Goal: Task Accomplishment & Management: Manage account settings

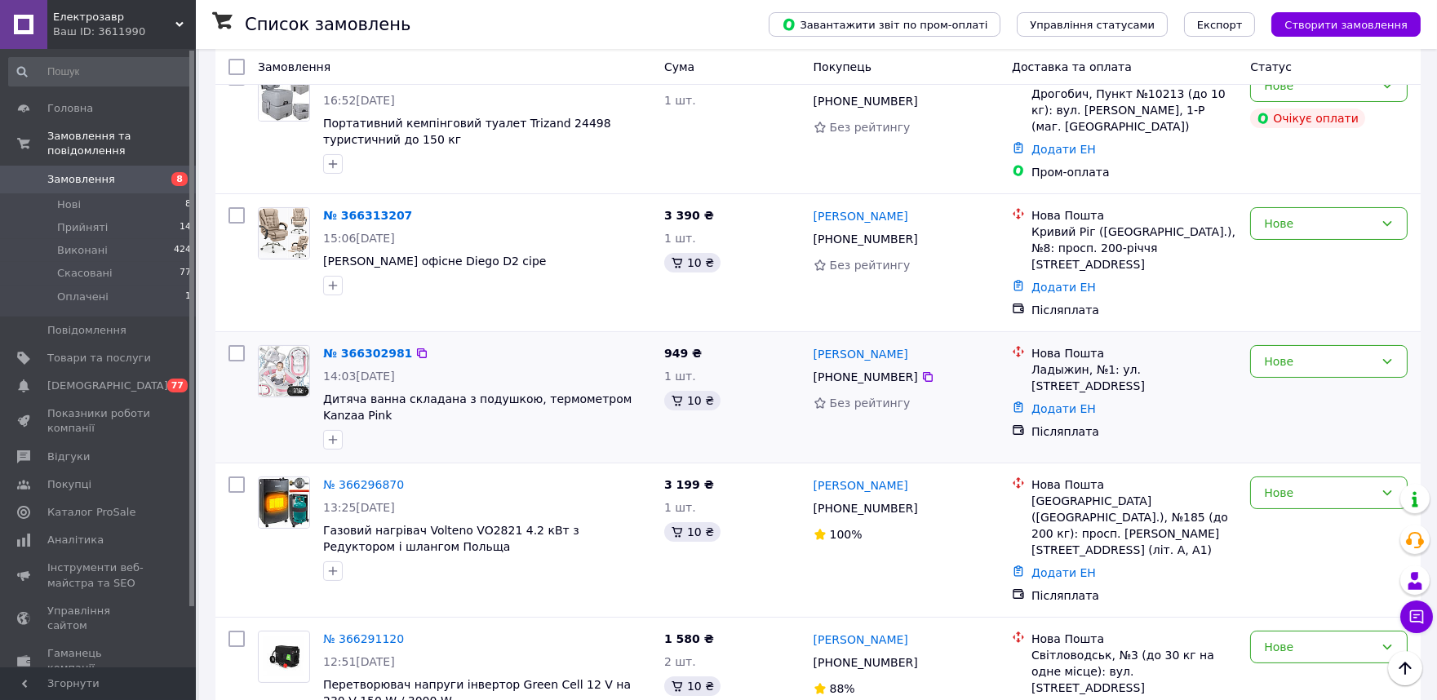
scroll to position [181, 0]
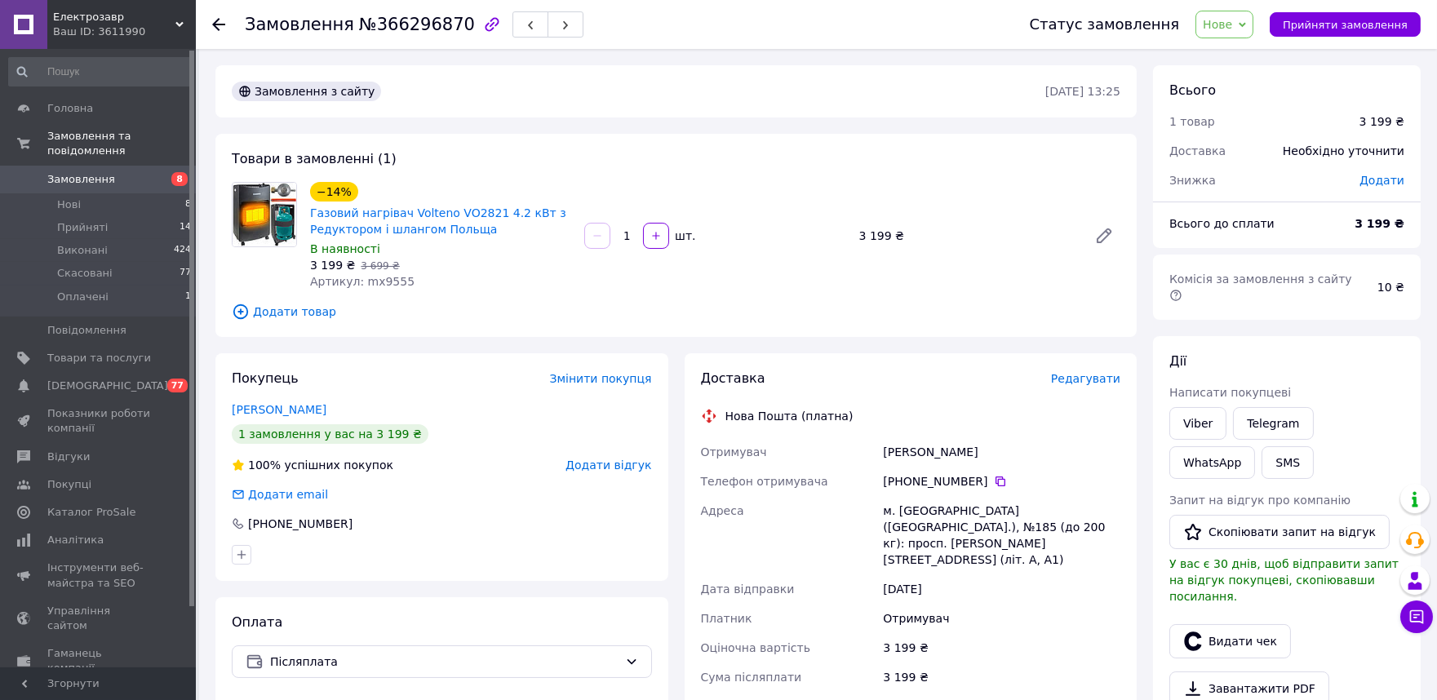
drag, startPoint x: 969, startPoint y: 452, endPoint x: 878, endPoint y: 445, distance: 91.7
click at [878, 445] on div "Отримувач Тімуш Анатолій Телефон отримувача +380 98 729 51 94   Адреса м. Київ …" at bounding box center [911, 593] width 427 height 313
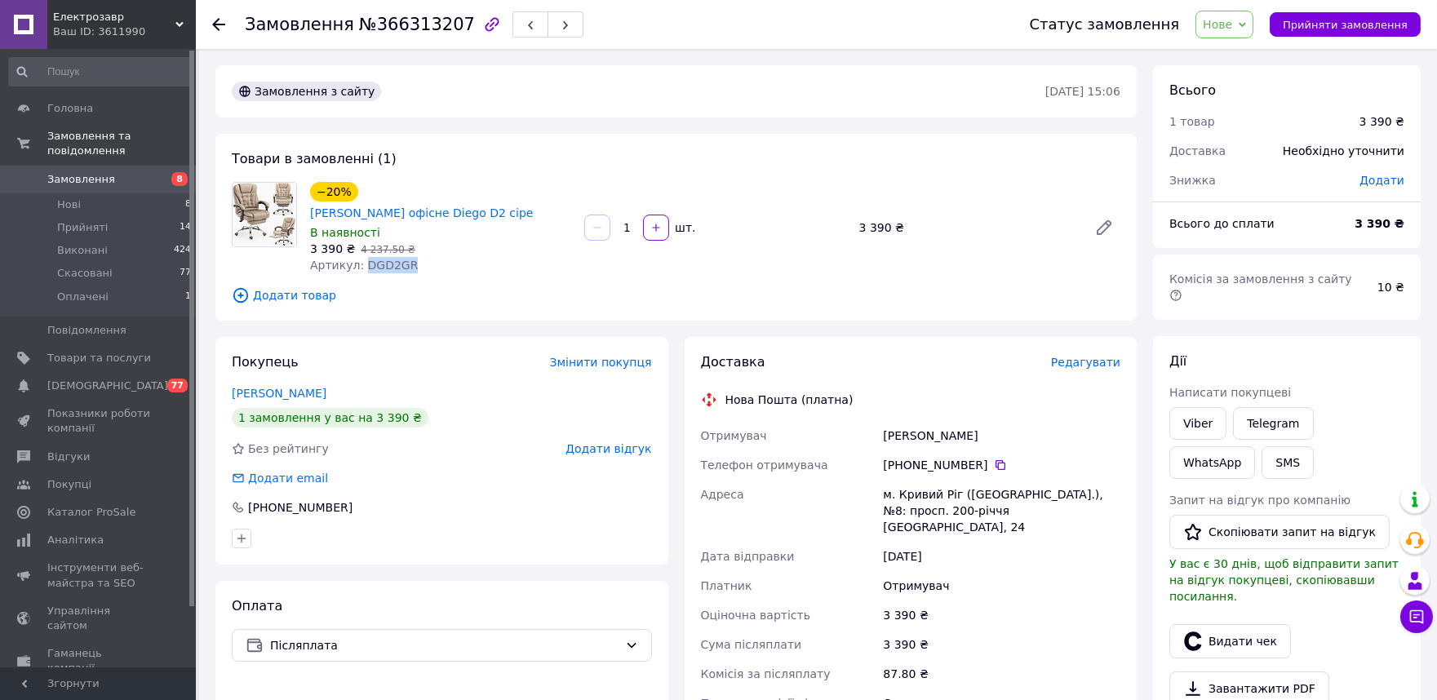
drag, startPoint x: 406, startPoint y: 247, endPoint x: 364, endPoint y: 250, distance: 41.7
click at [364, 257] on div "Артикул: DGD2GR" at bounding box center [440, 265] width 261 height 16
click at [398, 286] on span "Додати товар" at bounding box center [676, 295] width 889 height 18
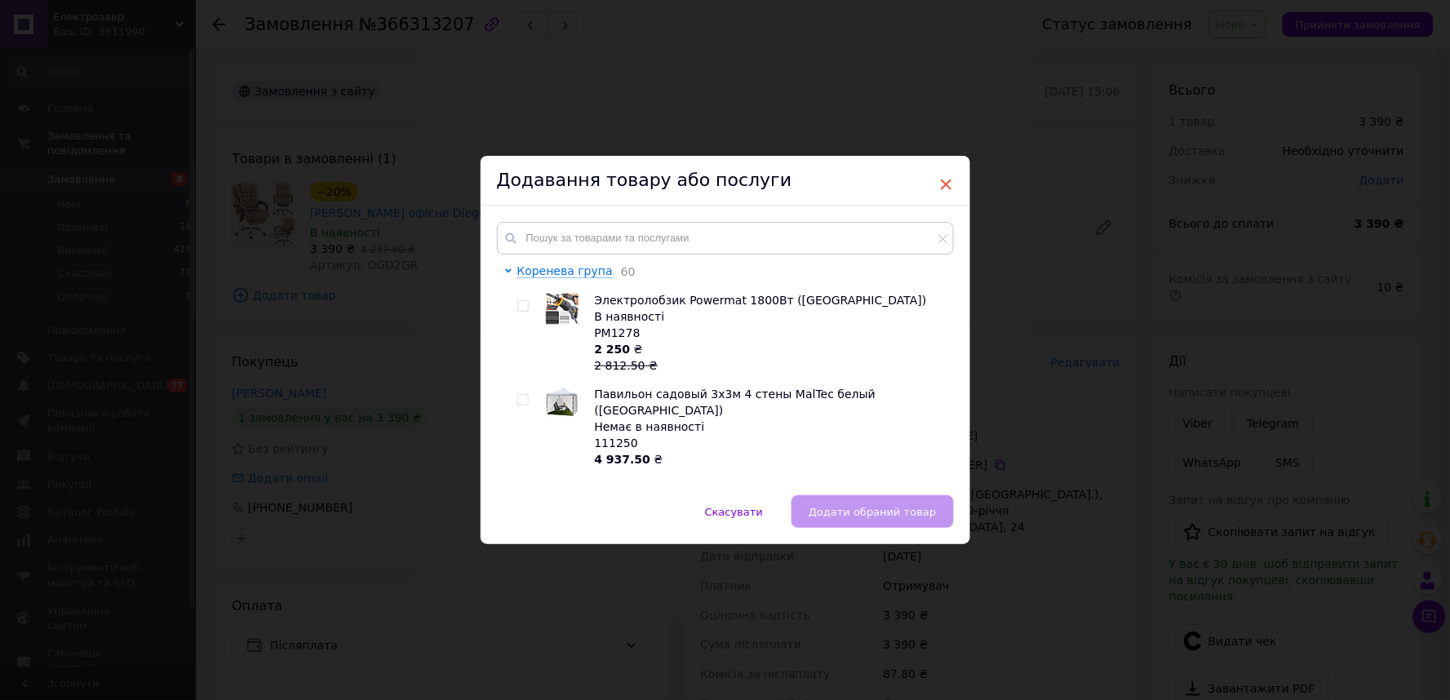
click at [949, 188] on span "×" at bounding box center [946, 185] width 15 height 28
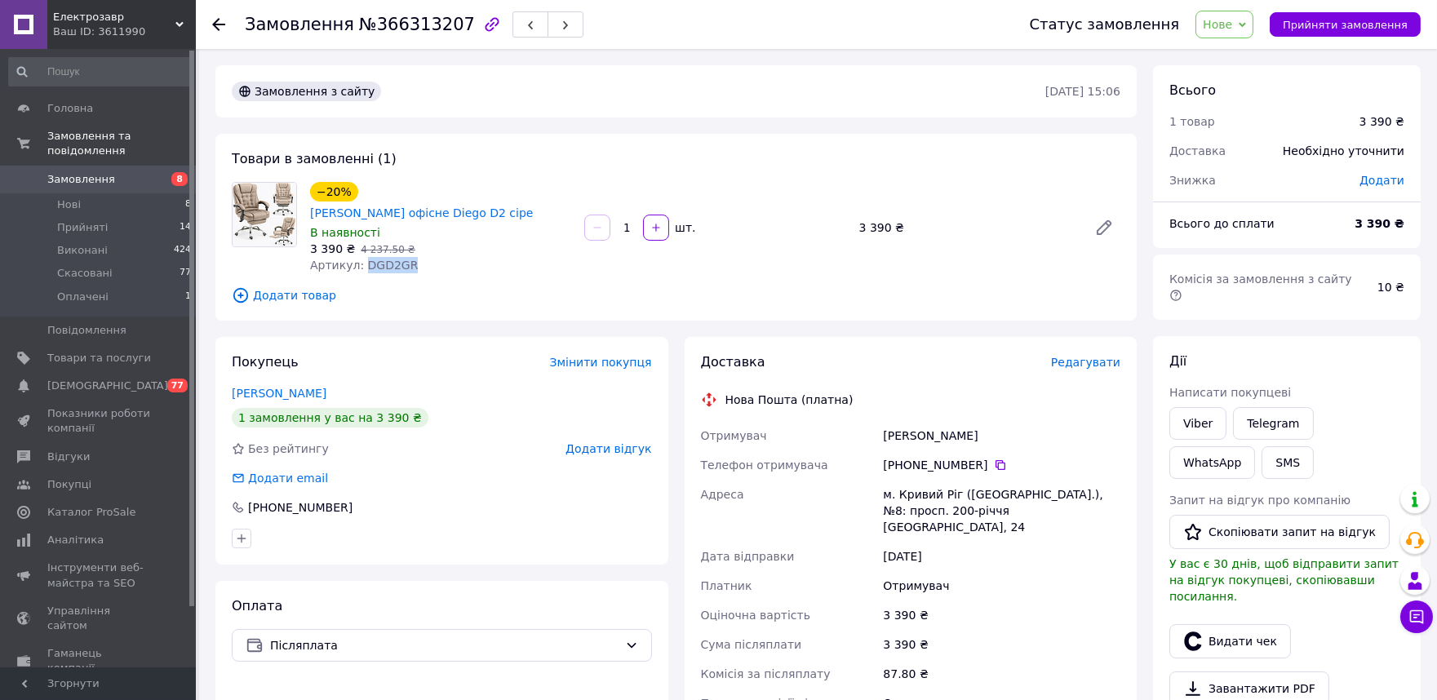
drag, startPoint x: 406, startPoint y: 247, endPoint x: 357, endPoint y: 250, distance: 49.0
click at [357, 257] on div "Артикул: DGD2GR" at bounding box center [440, 265] width 261 height 16
copy span "DGD2GR"
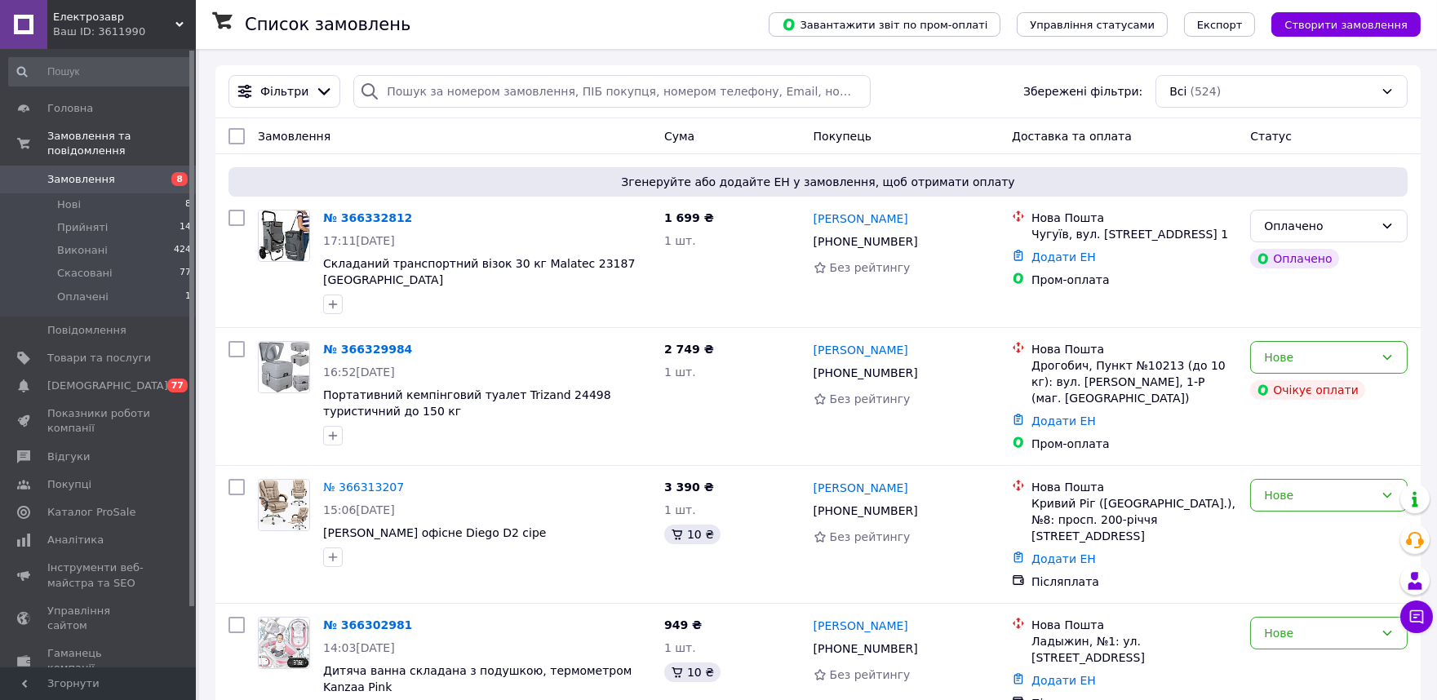
click at [82, 24] on div "Ваш ID: 3611990" at bounding box center [124, 31] width 143 height 15
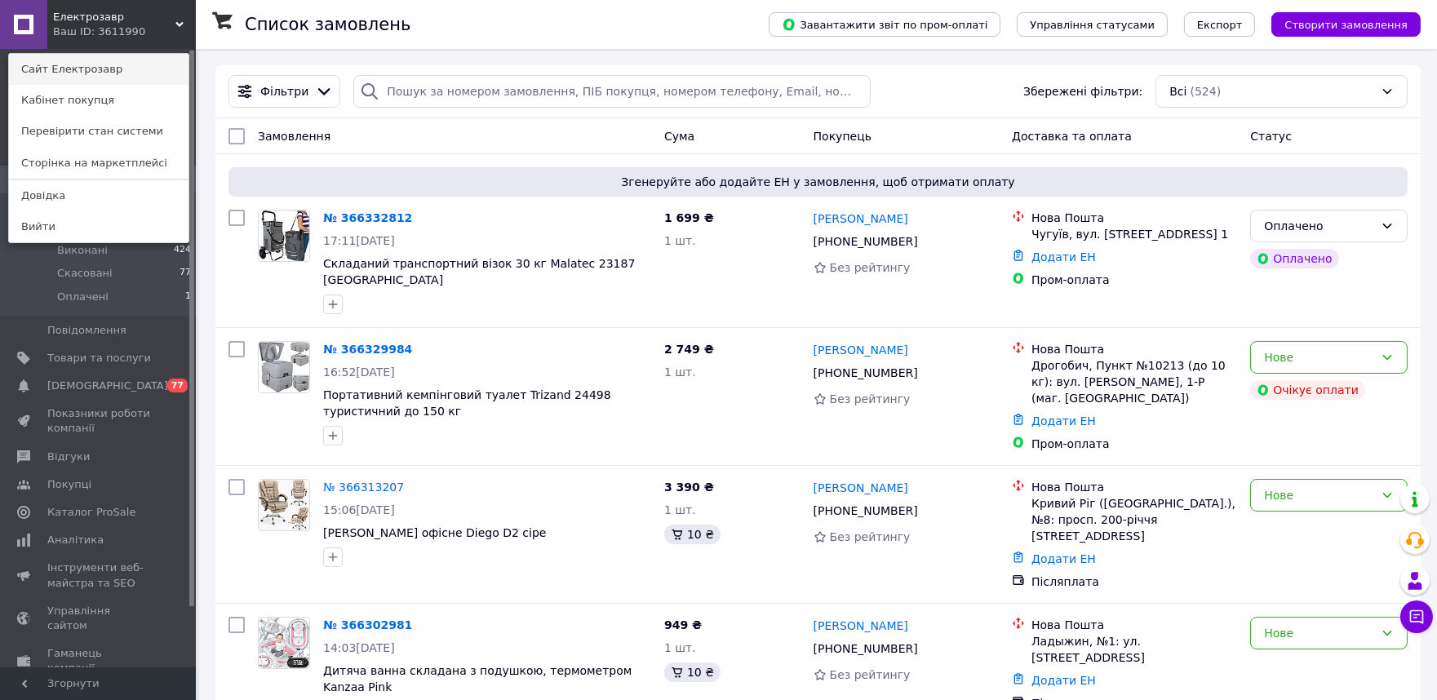
click at [102, 73] on link "Сайт Електрозавр" at bounding box center [99, 69] width 180 height 31
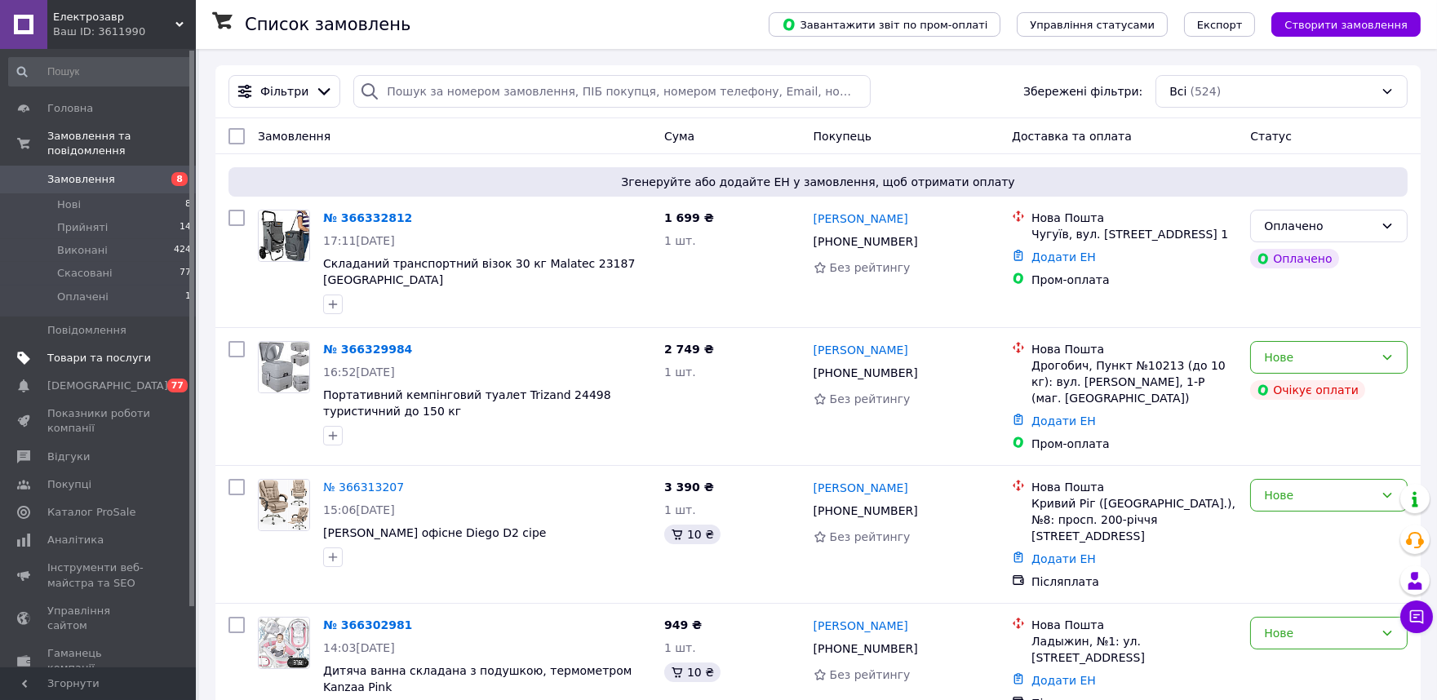
click at [131, 351] on span "Товари та послуги" at bounding box center [99, 358] width 104 height 15
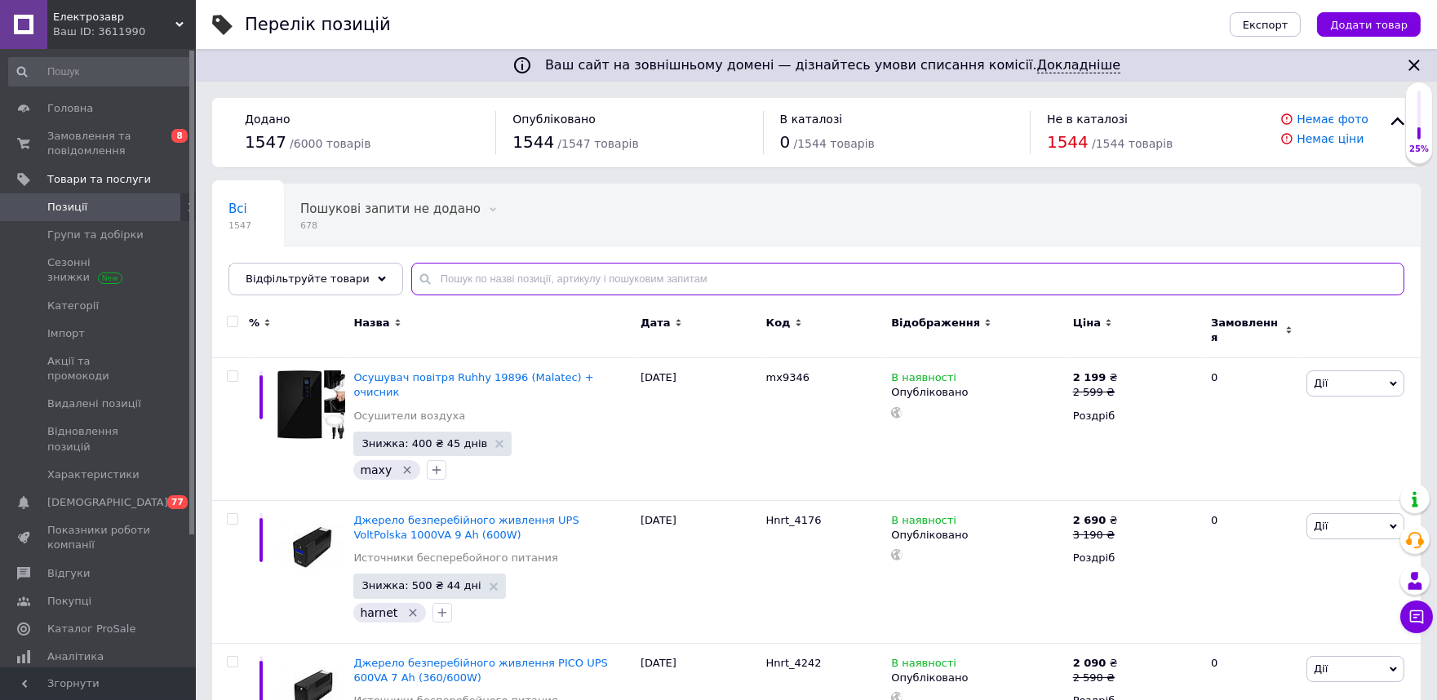
click at [493, 282] on input "text" at bounding box center [907, 279] width 993 height 33
paste input "9233"
type input "9233"
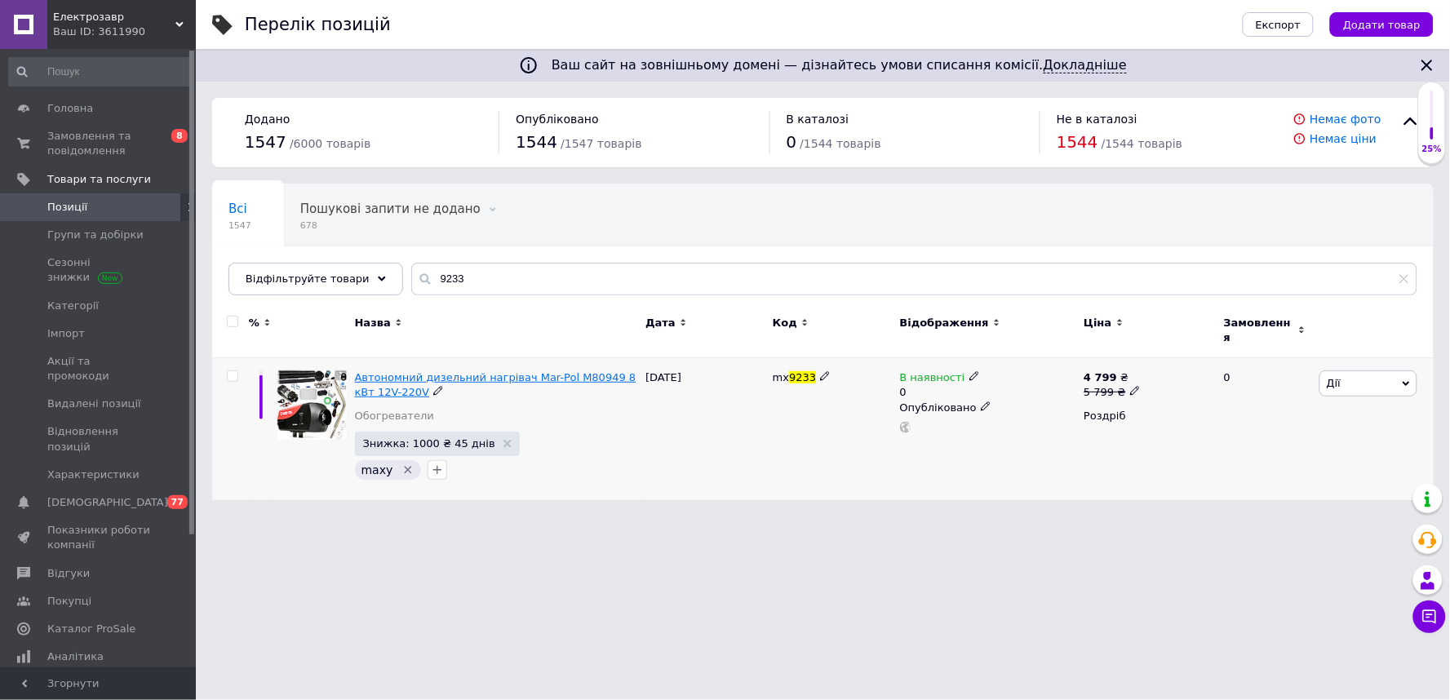
click at [490, 371] on span "Автономний дизельний нагрівач Mar-Pol M80949 8 кВт 12V-220V" at bounding box center [495, 384] width 281 height 27
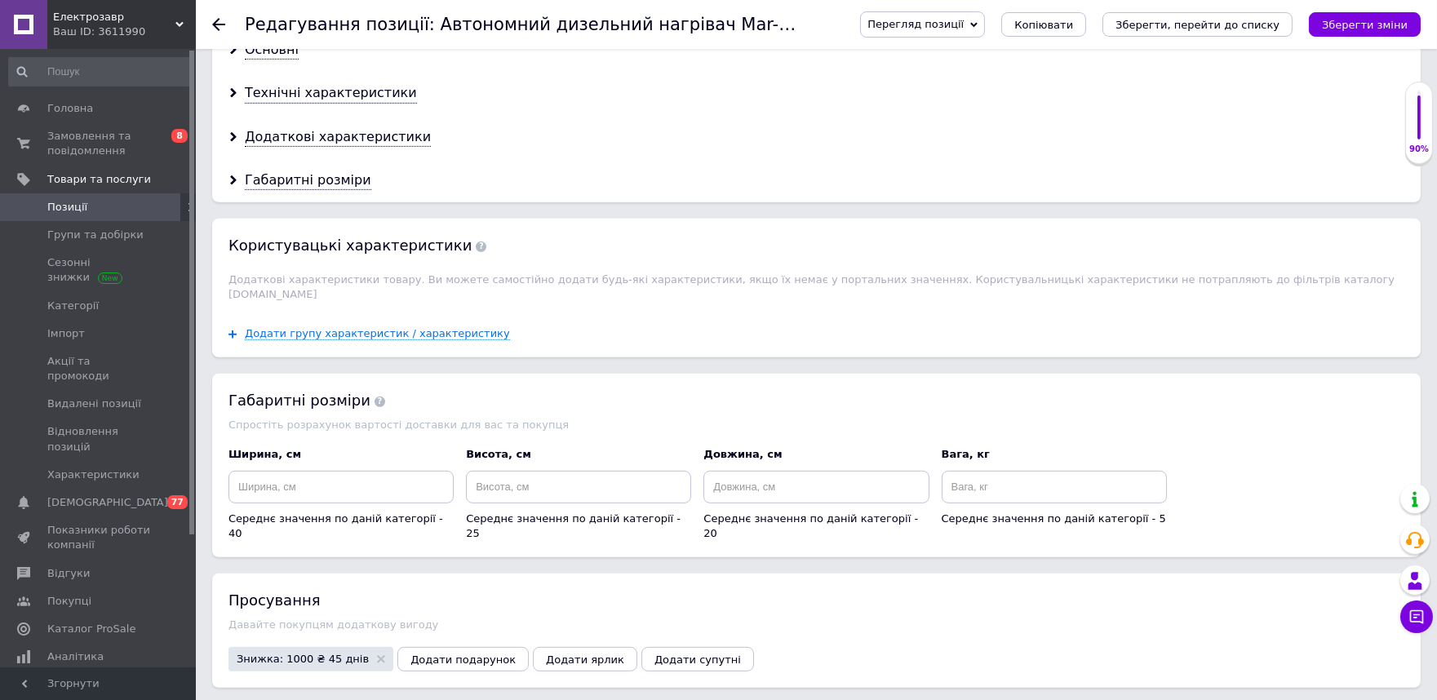
scroll to position [1632, 0]
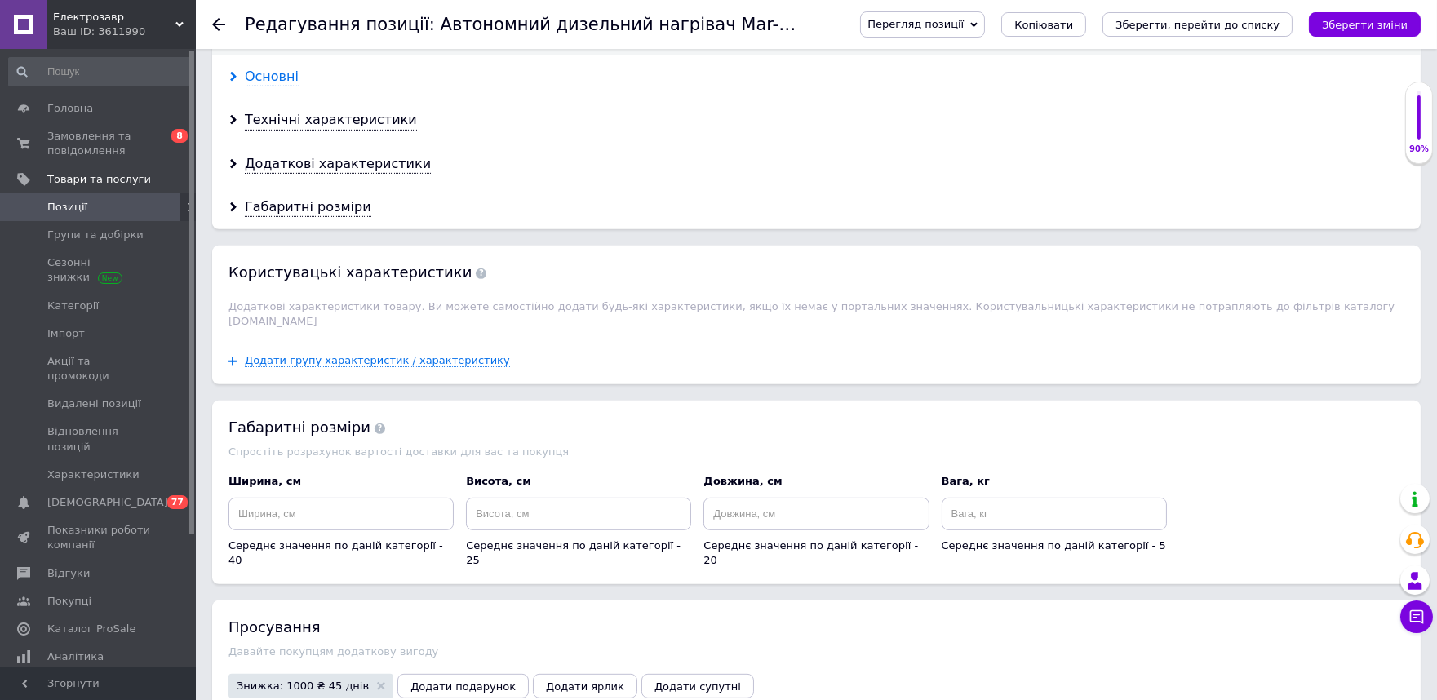
click at [261, 86] on div "Основні" at bounding box center [272, 77] width 54 height 19
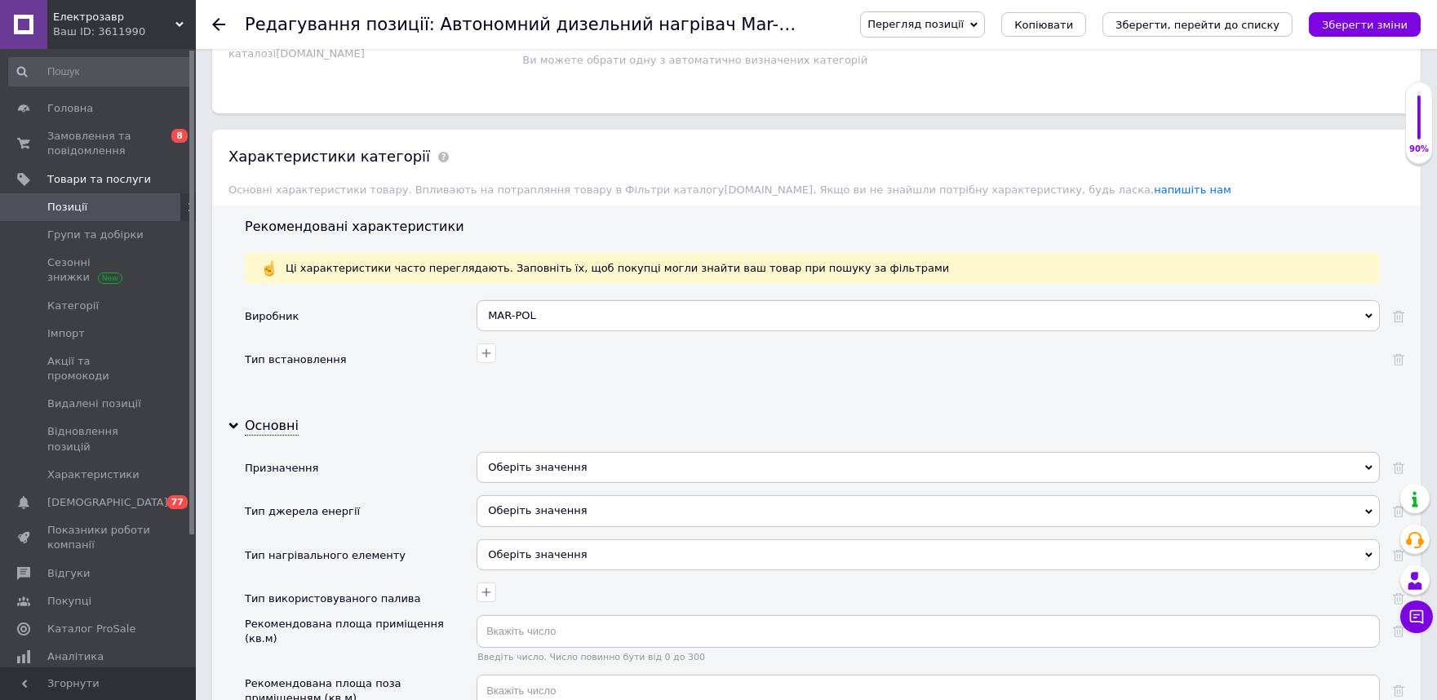
scroll to position [1269, 0]
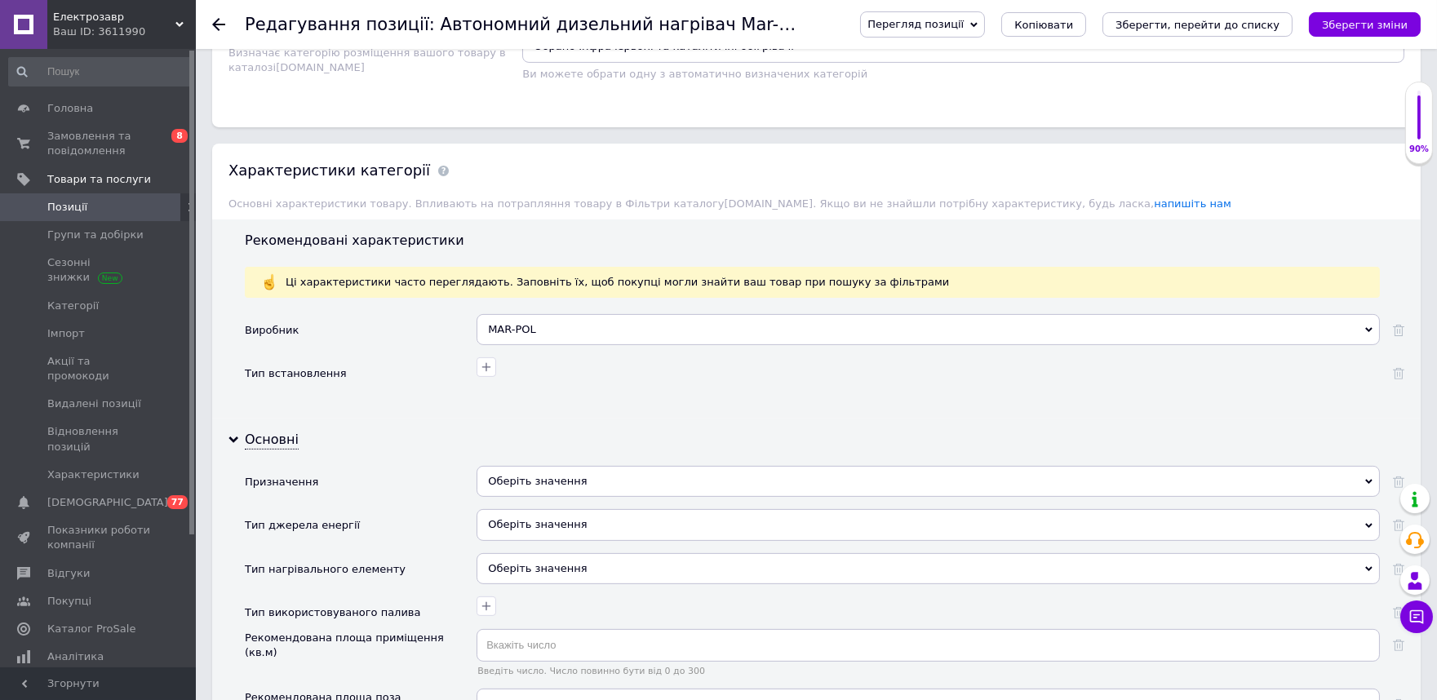
click at [215, 20] on icon at bounding box center [218, 24] width 13 height 13
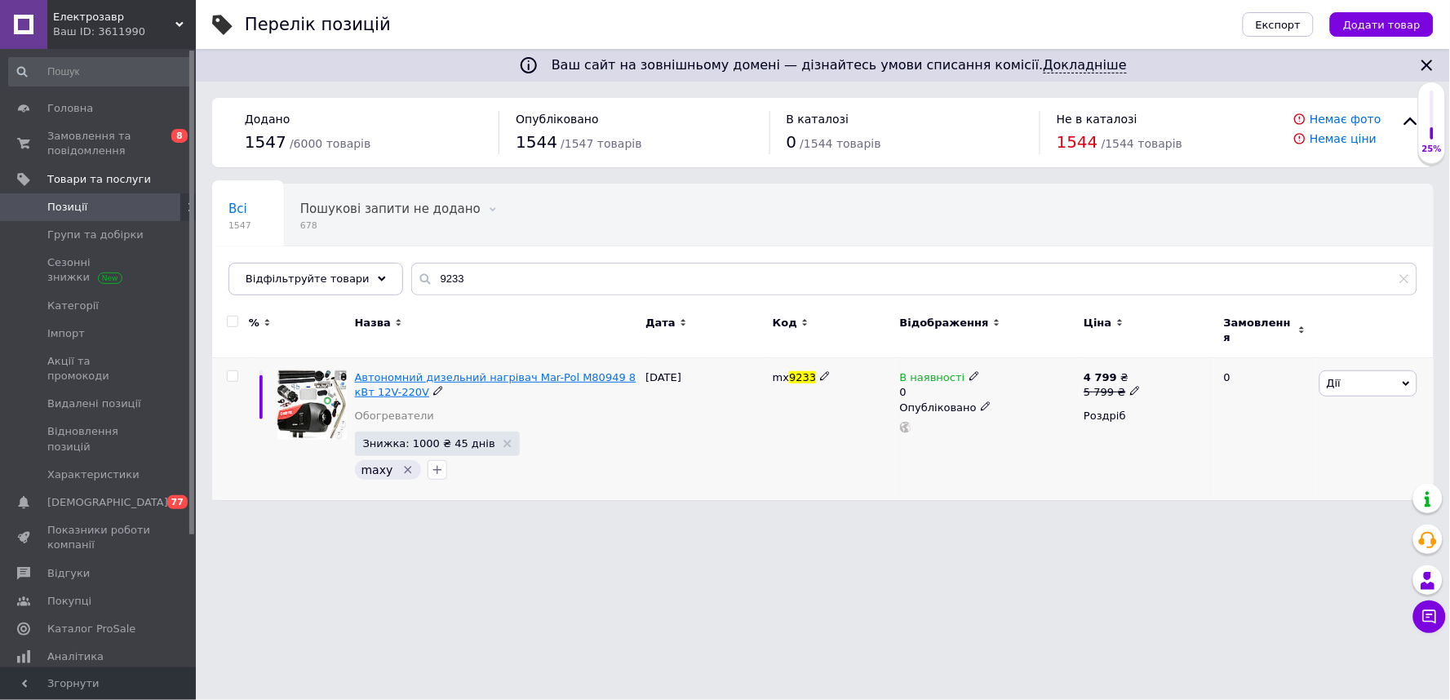
click at [472, 371] on span "Автономний дизельний нагрівач Mar-Pol M80949 8 кВт 12V-220V" at bounding box center [495, 384] width 281 height 27
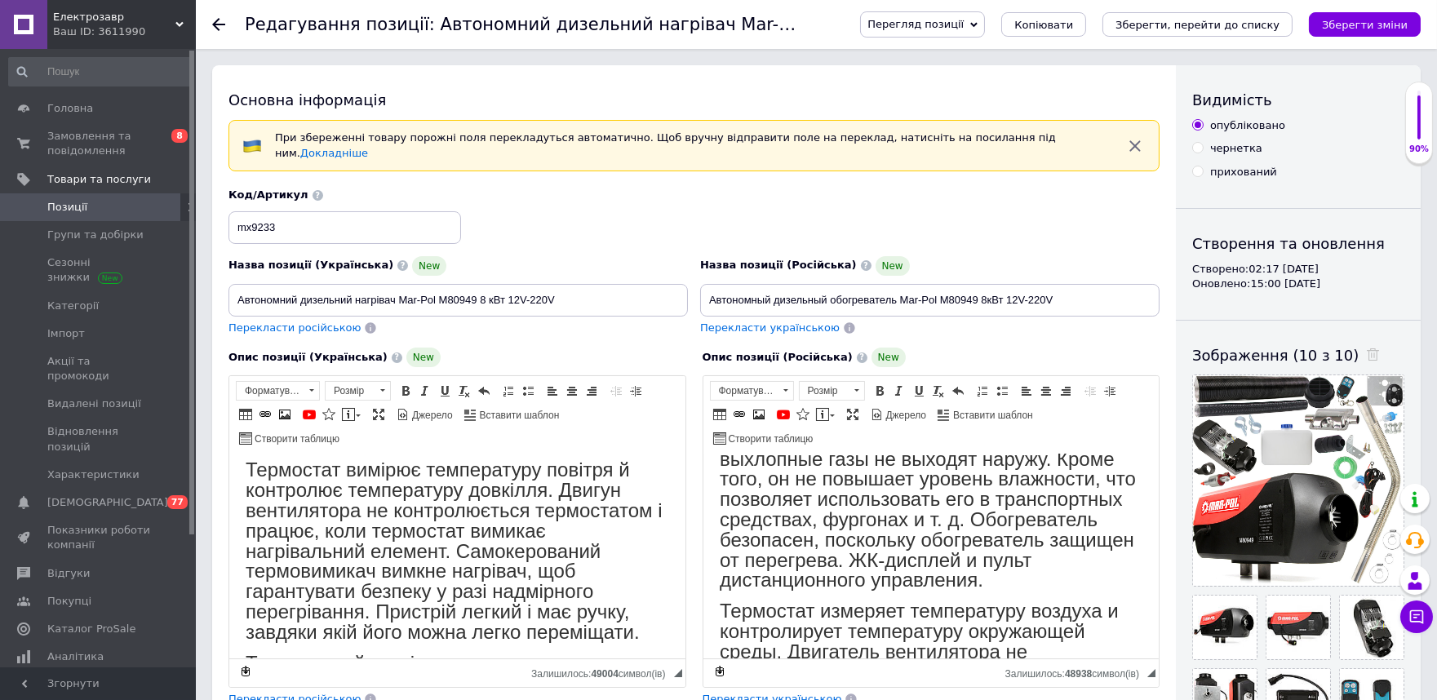
scroll to position [91, 0]
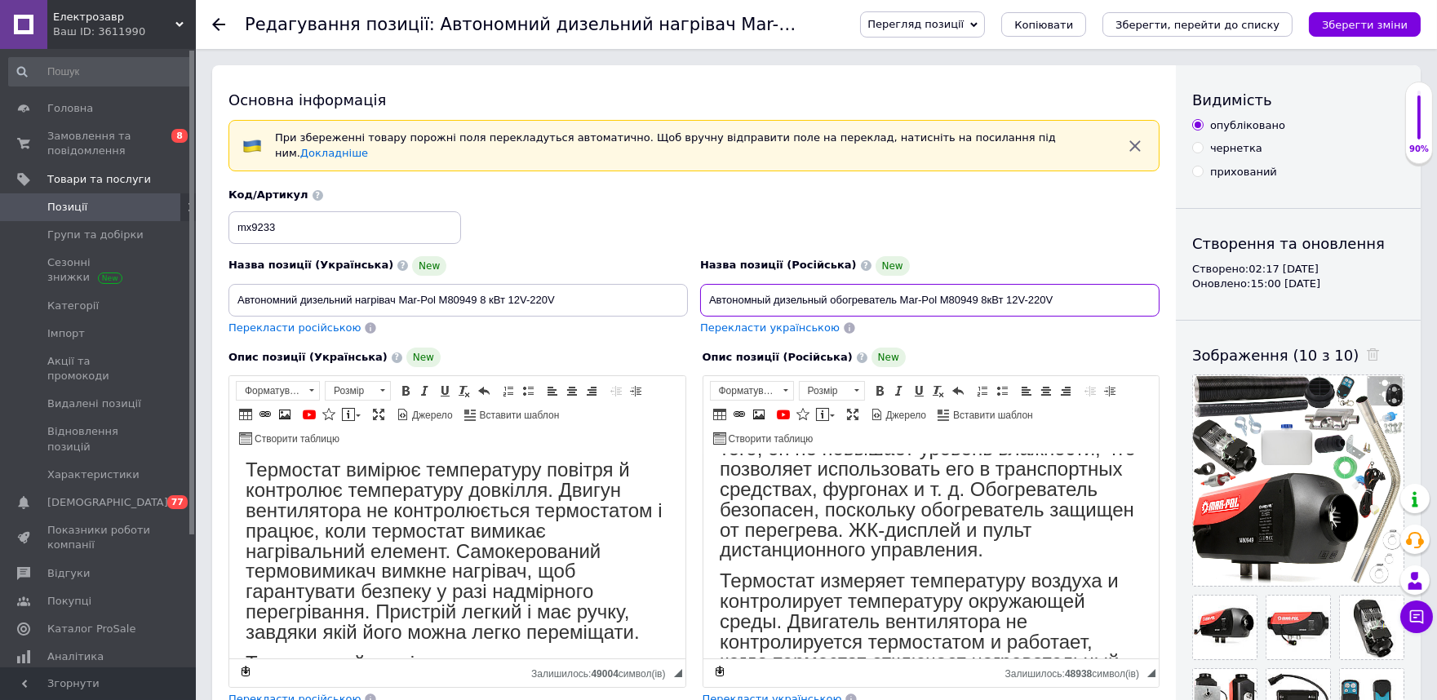
drag, startPoint x: 1024, startPoint y: 286, endPoint x: 1071, endPoint y: 296, distance: 48.5
click at [1071, 296] on input "Автономный дизельный обогреватель Mar-Pol M80949 8кВт 12V-220V" at bounding box center [929, 300] width 459 height 33
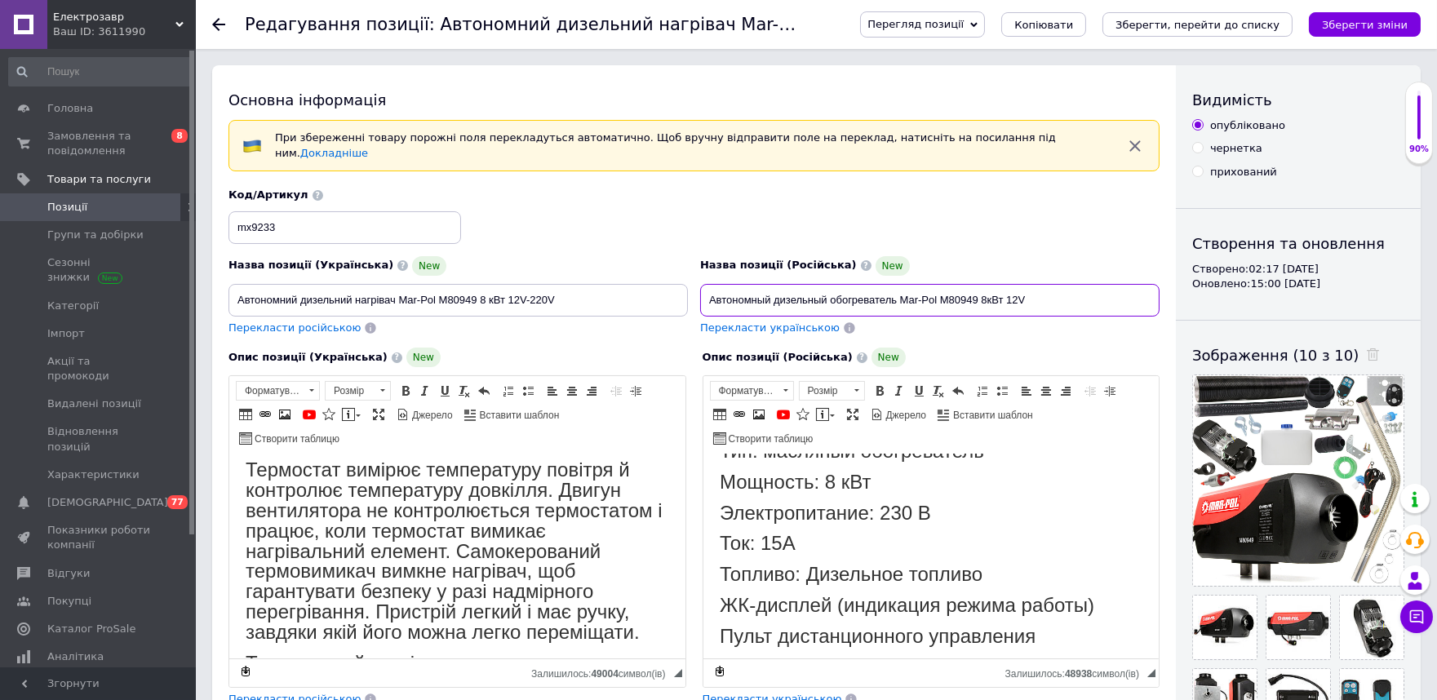
scroll to position [453, 0]
type input "Автономный дизельный обогреватель Mar-Pol M80949 8кВт 12V"
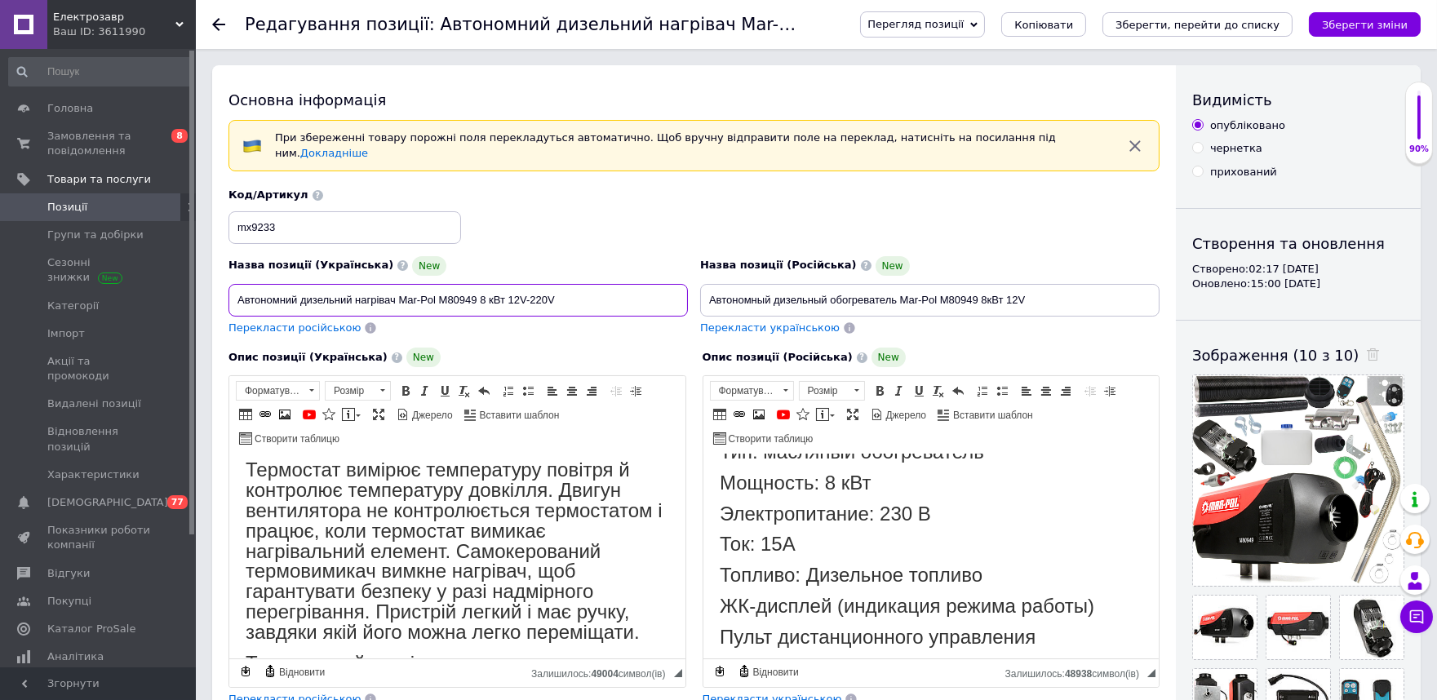
drag, startPoint x: 525, startPoint y: 288, endPoint x: 568, endPoint y: 287, distance: 43.3
click at [568, 287] on input "Автономний дизельний нагрівач Mar-Pol M80949 8 кВт 12V-220V" at bounding box center [457, 300] width 459 height 33
type input "Автономний дизельний нагрівач Mar-Pol M80949 8 кВт 12V"
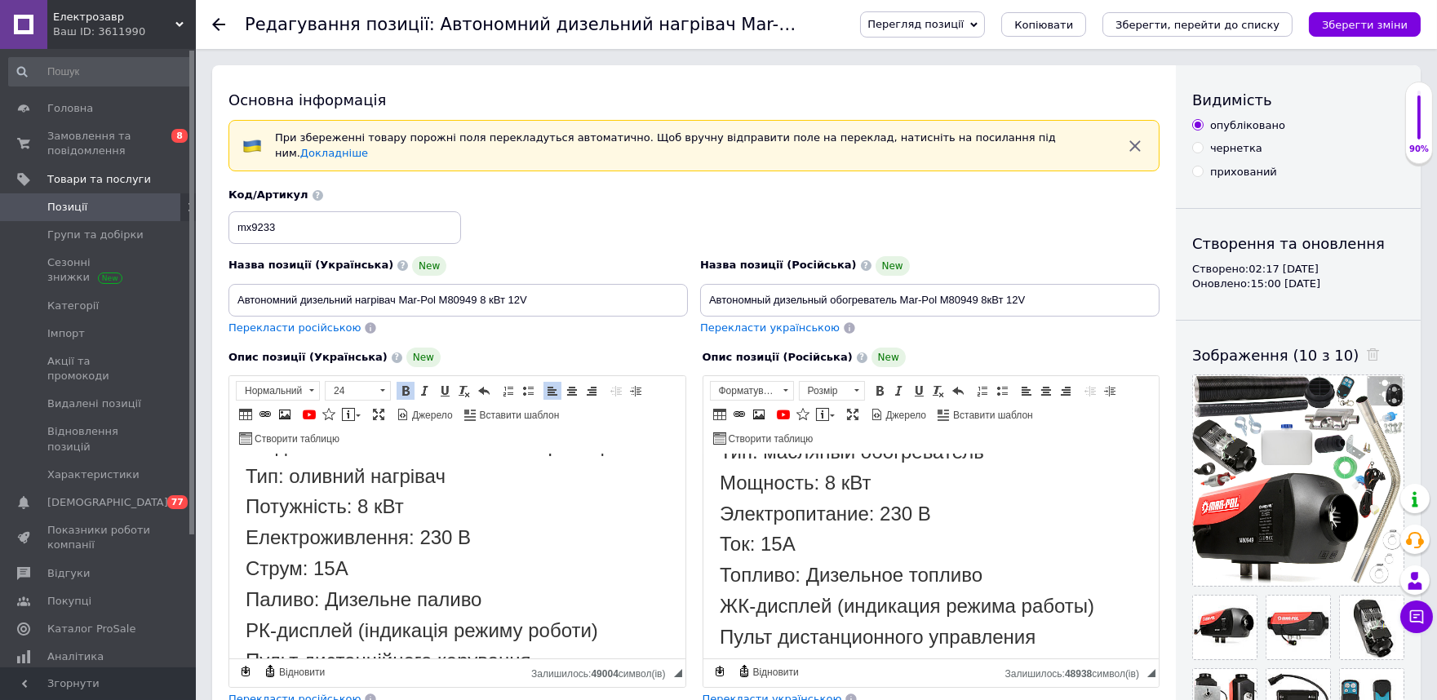
scroll to position [363, 0]
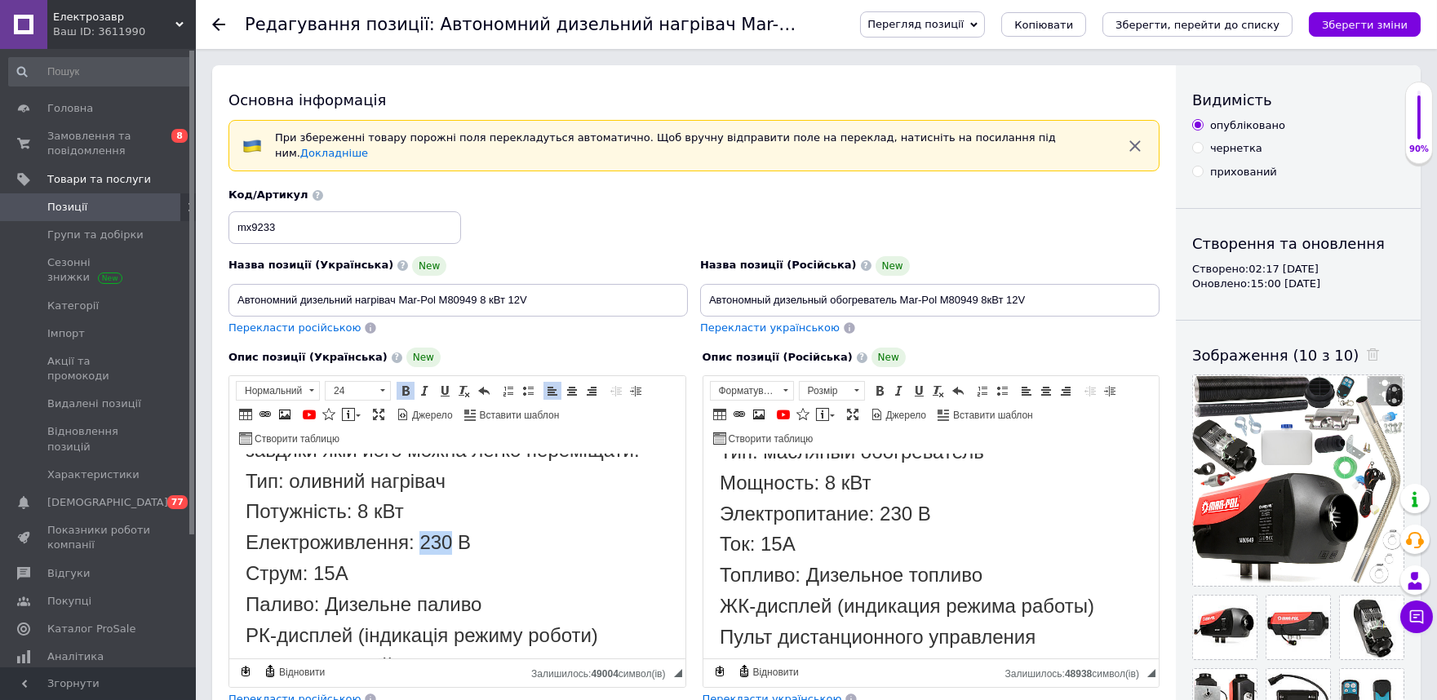
drag, startPoint x: 421, startPoint y: 551, endPoint x: 451, endPoint y: 552, distance: 30.2
click at [451, 552] on span "Електроживлення: 230 В" at bounding box center [357, 542] width 225 height 22
drag, startPoint x: 880, startPoint y: 516, endPoint x: 911, endPoint y: 525, distance: 32.3
click at [911, 525] on span "Электропитание: 230 В" at bounding box center [824, 514] width 211 height 22
click at [1387, 19] on icon "Зберегти зміни" at bounding box center [1365, 25] width 86 height 12
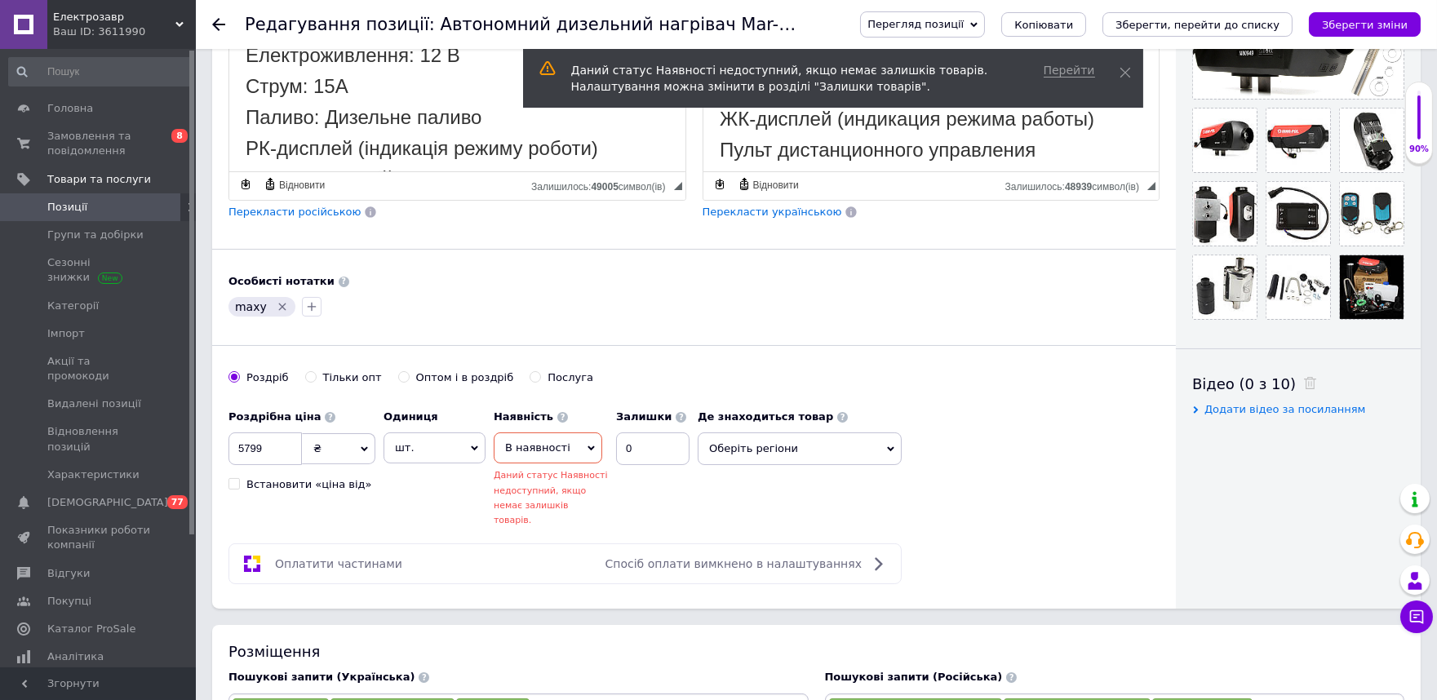
scroll to position [620, 0]
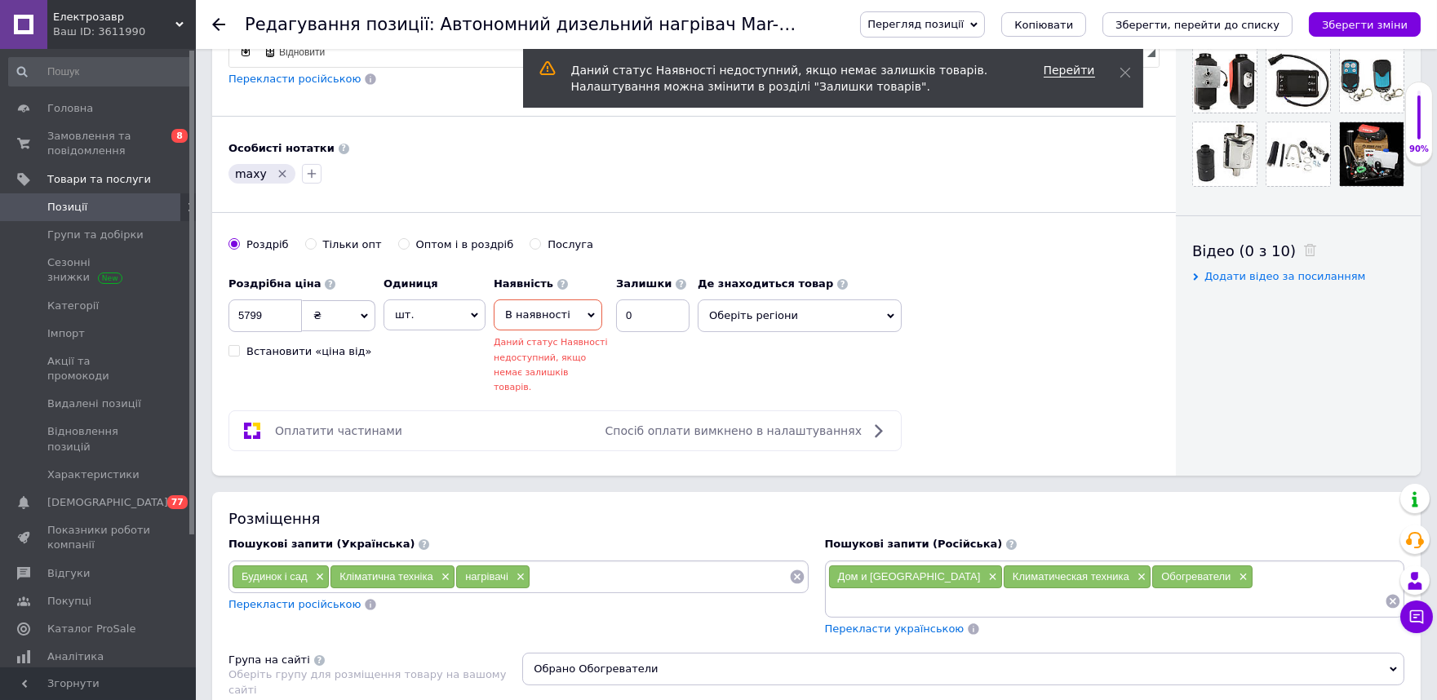
click at [1062, 64] on span "Перейти" at bounding box center [1069, 71] width 51 height 14
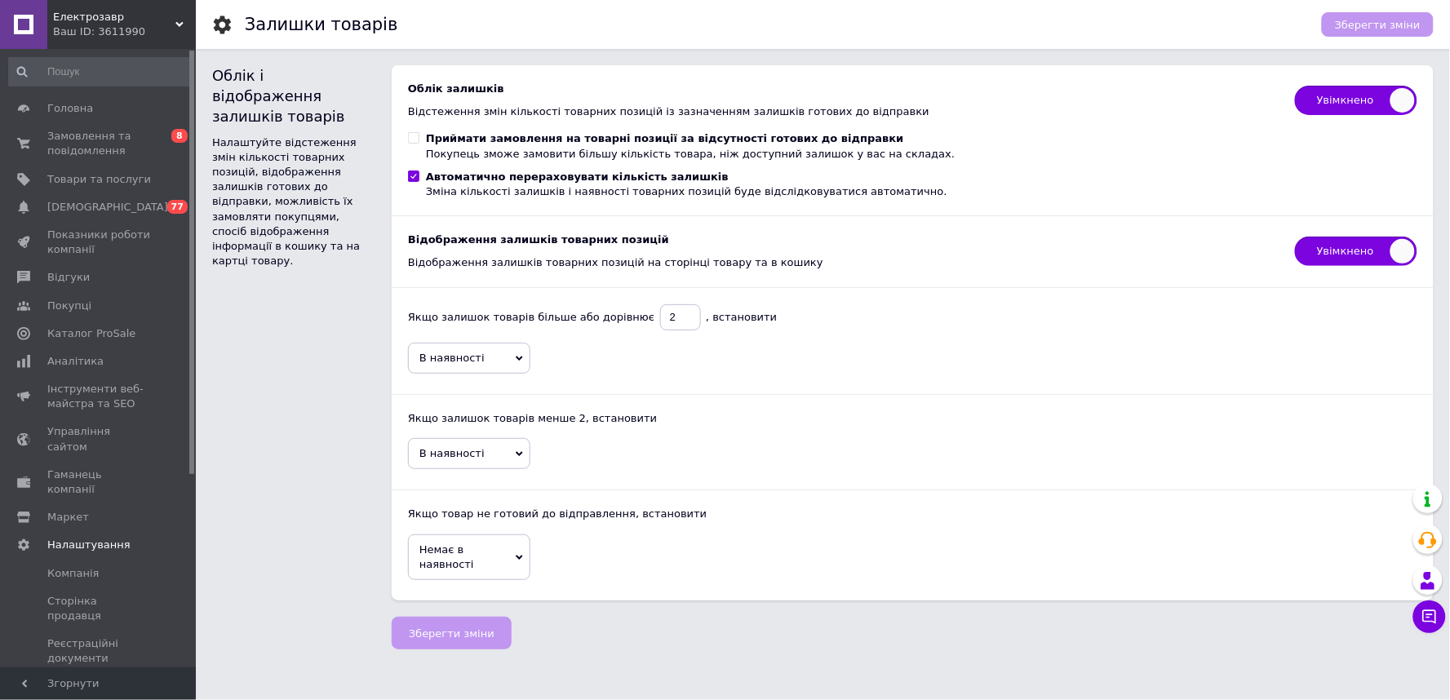
click at [78, 12] on span "Електрозавр" at bounding box center [114, 17] width 122 height 15
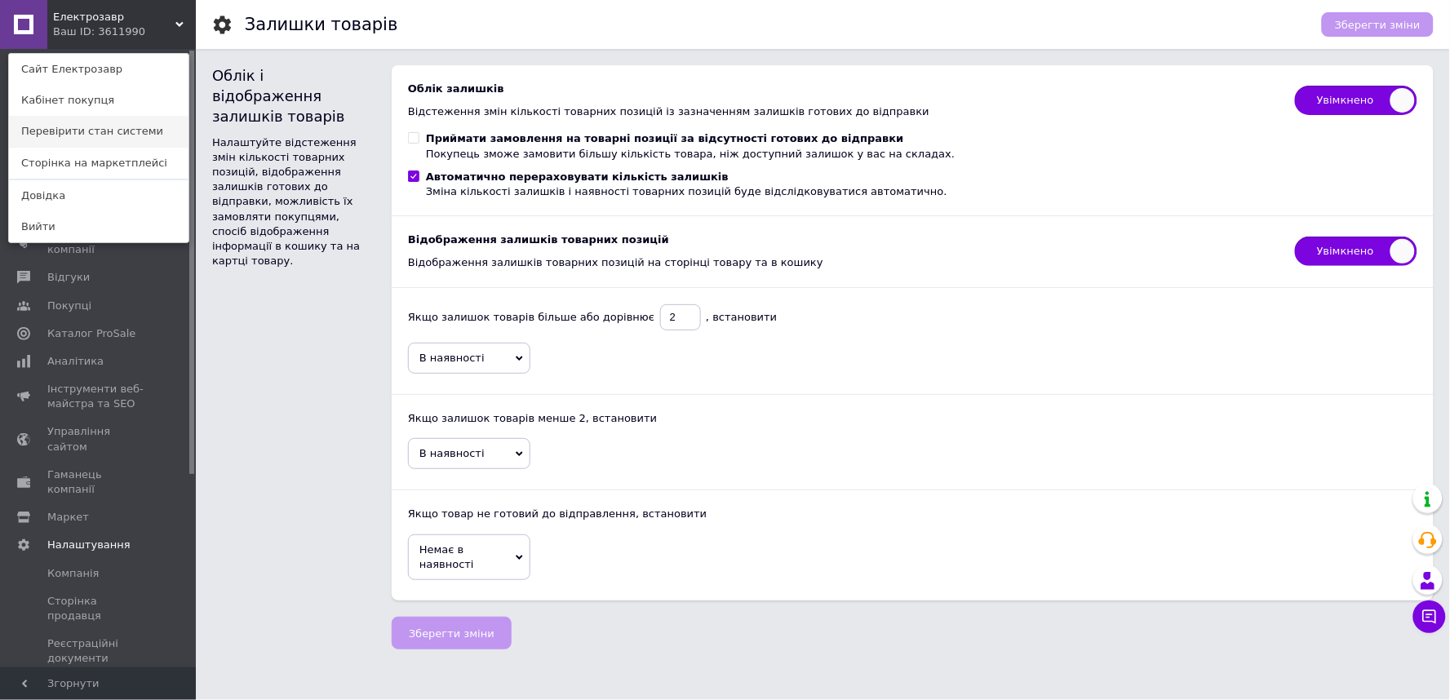
click at [117, 129] on link "Перевірити стан системи" at bounding box center [99, 131] width 180 height 31
